Goal: Information Seeking & Learning: Find specific fact

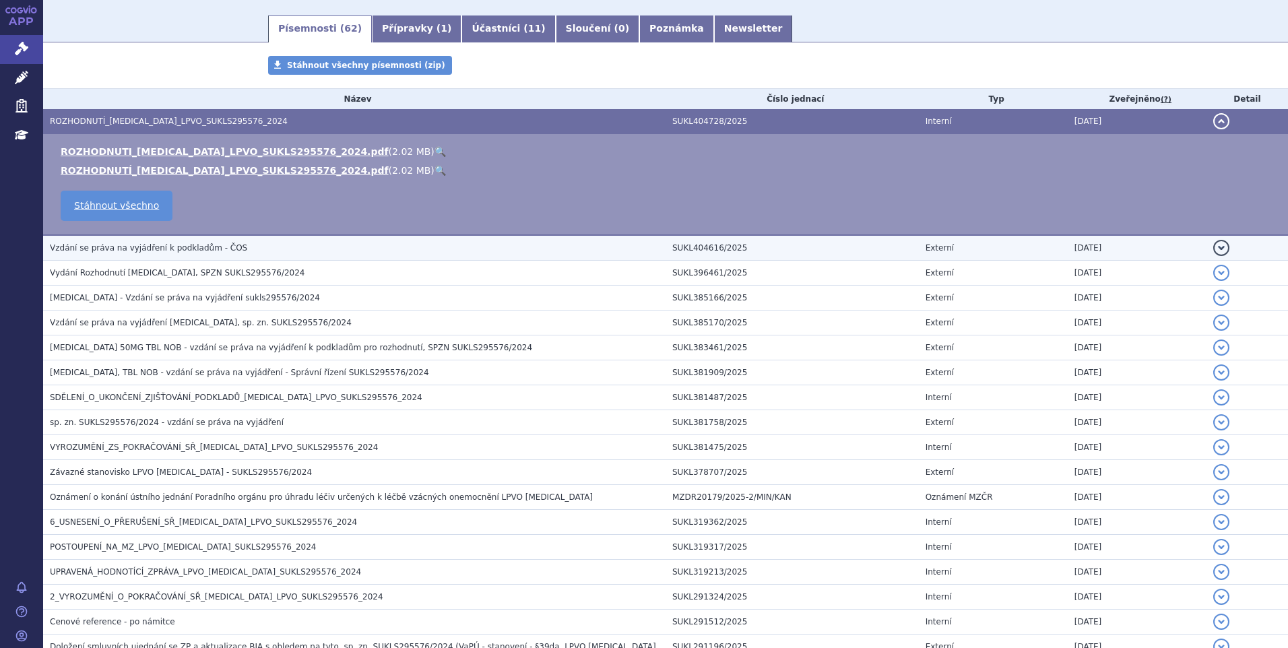
scroll to position [202, 0]
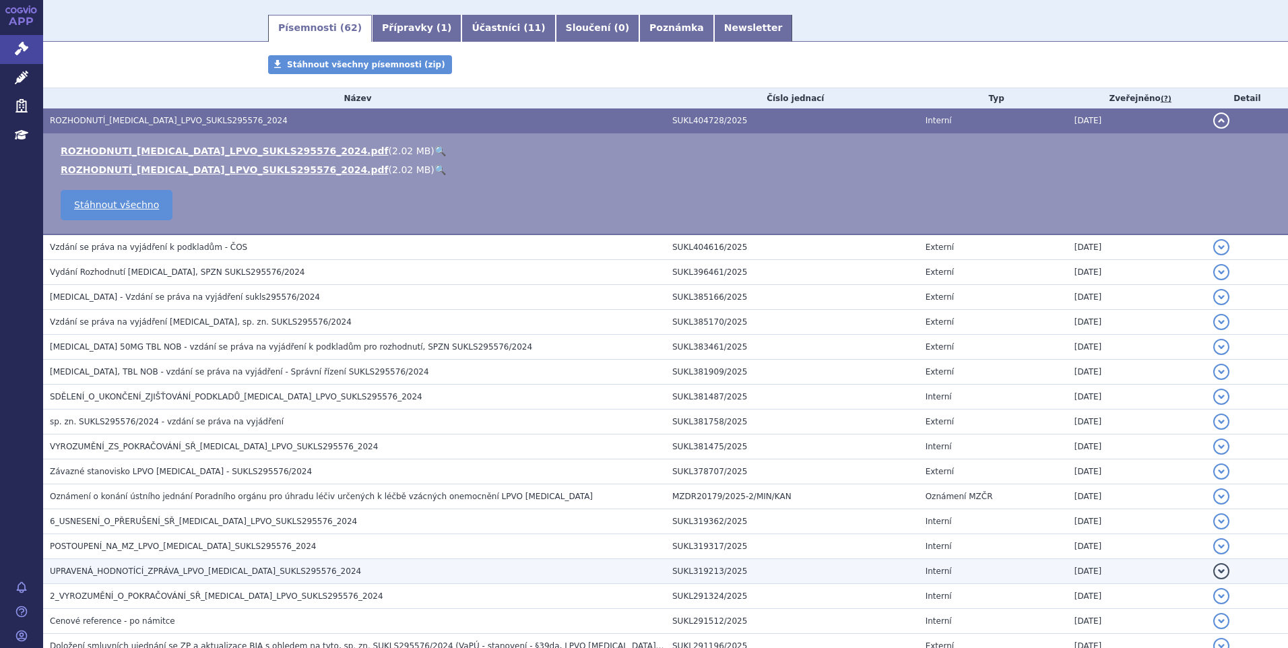
click at [210, 575] on span "UPRAVENÁ_HODNOTÍCÍ_ZPRÁVA_LPVO_[MEDICAL_DATA]_SUKLS295576_2024" at bounding box center [205, 571] width 311 height 9
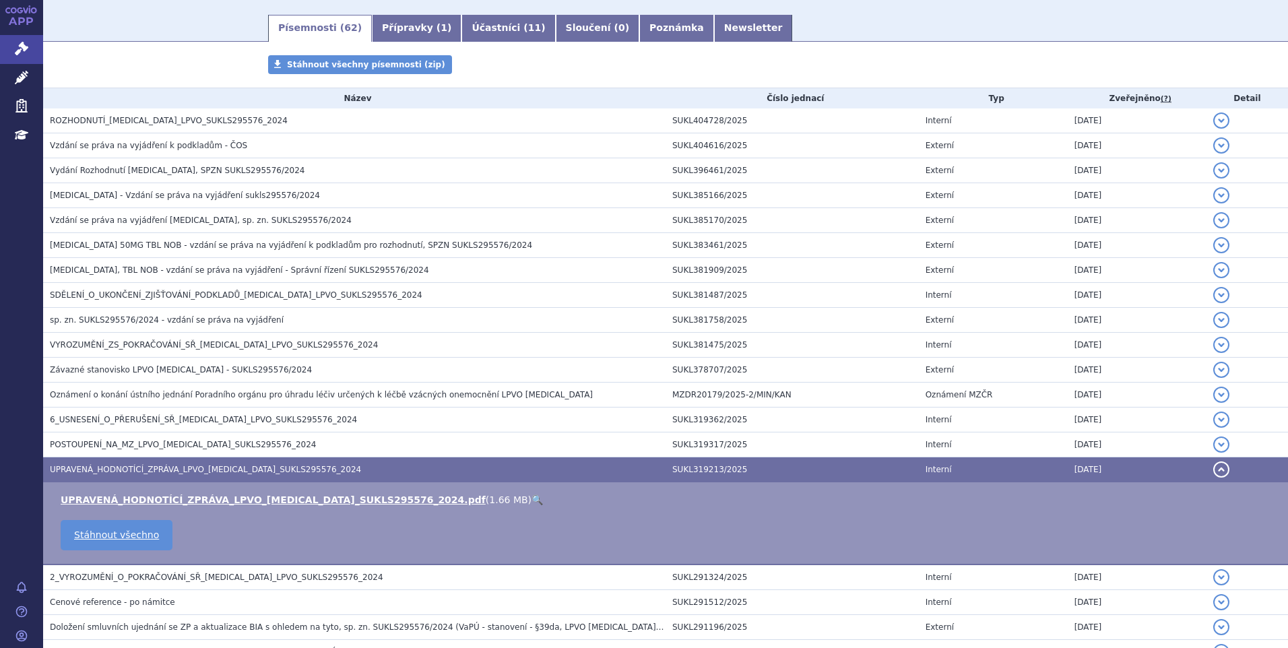
click at [532, 499] on link "🔍" at bounding box center [537, 499] width 11 height 11
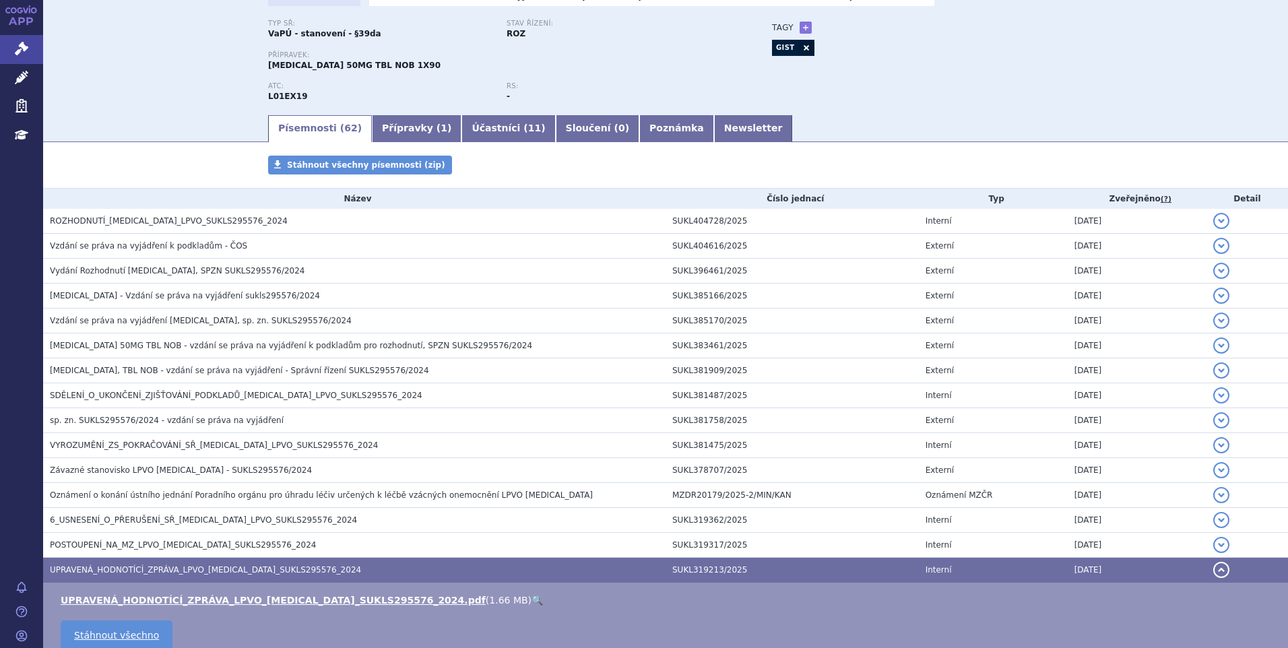
scroll to position [0, 0]
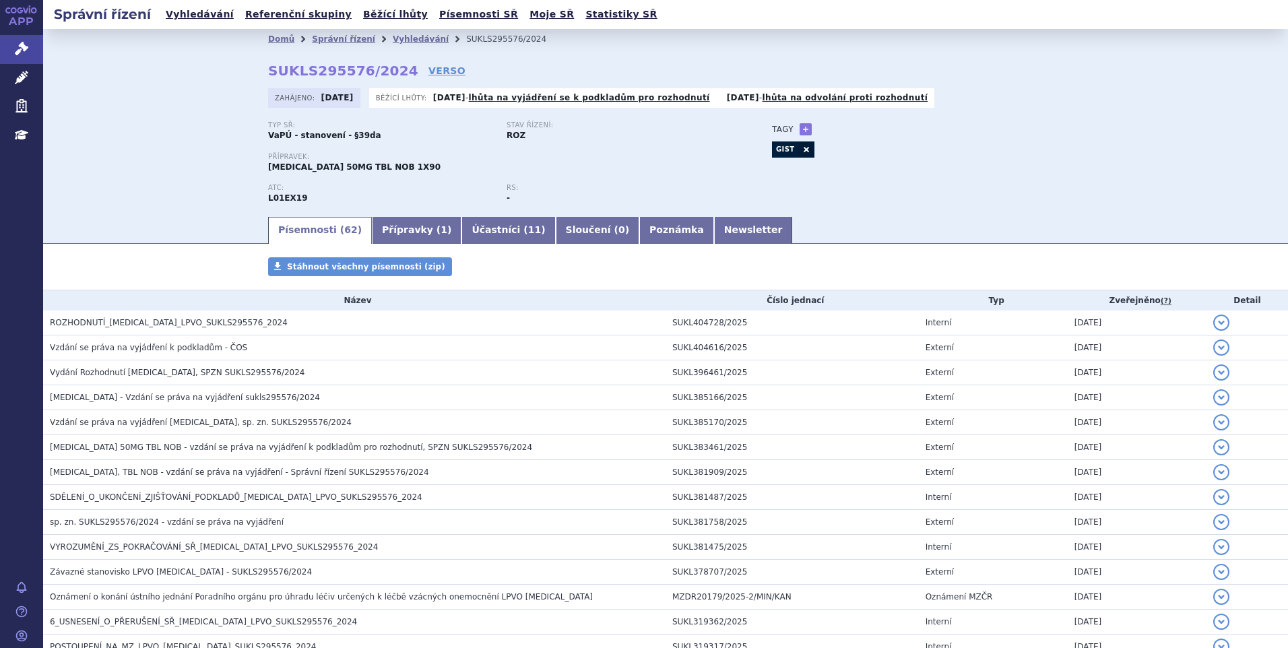
drag, startPoint x: 490, startPoint y: 49, endPoint x: 454, endPoint y: 46, distance: 36.5
click at [454, 49] on div "Domů Správní řízení Vyhledávání SUKLS295576/2024 SUKLS295576/2024 VERSO [GEOGRA…" at bounding box center [665, 132] width 849 height 166
drag, startPoint x: 454, startPoint y: 46, endPoint x: 550, endPoint y: 62, distance: 97.0
click at [550, 62] on div "Domů Správní řízení Vyhledávání SUKLS295576/2024 SUKLS295576/2024 VERSO [GEOGRA…" at bounding box center [665, 132] width 849 height 166
click at [551, 62] on div "Domů Správní řízení Vyhledávání SUKLS295576/2024 SUKLS295576/2024 VERSO [GEOGRA…" at bounding box center [665, 132] width 849 height 166
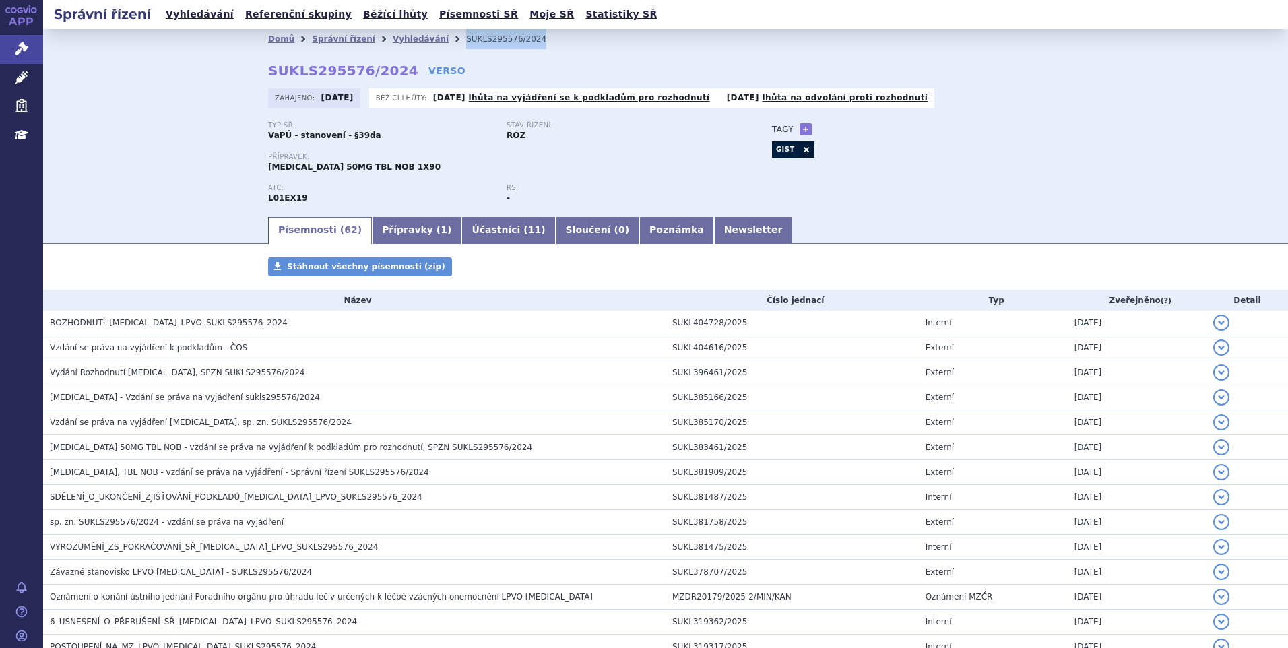
drag, startPoint x: 519, startPoint y: 44, endPoint x: 437, endPoint y: 46, distance: 82.2
click at [437, 46] on ul "Domů Správní řízení Vyhledávání SUKLS295576/2024" at bounding box center [665, 39] width 795 height 20
copy li "SUKLS295576/2024"
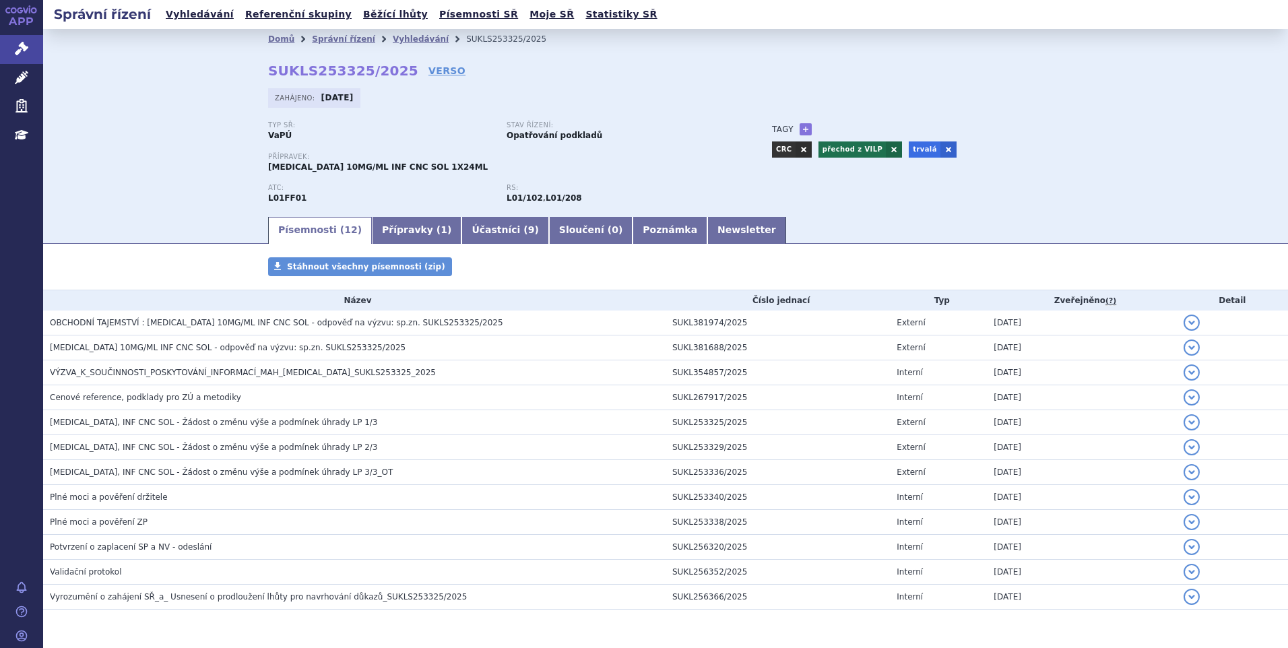
scroll to position [42, 0]
